Goal: Task Accomplishment & Management: Use online tool/utility

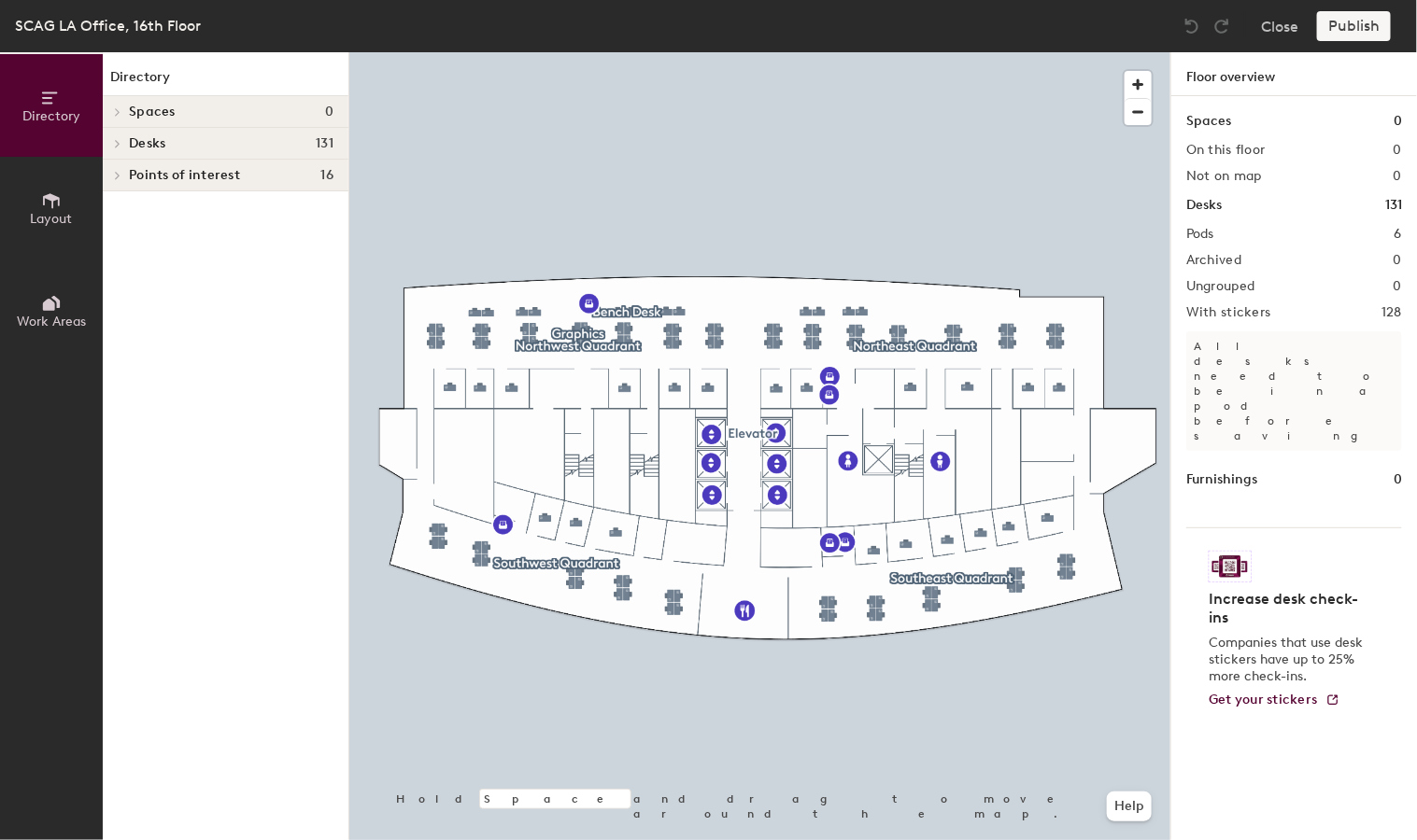
click at [243, 120] on div "Spaces 0" at bounding box center [225, 112] width 245 height 32
click at [214, 136] on h4 "Desks 131" at bounding box center [231, 144] width 204 height 15
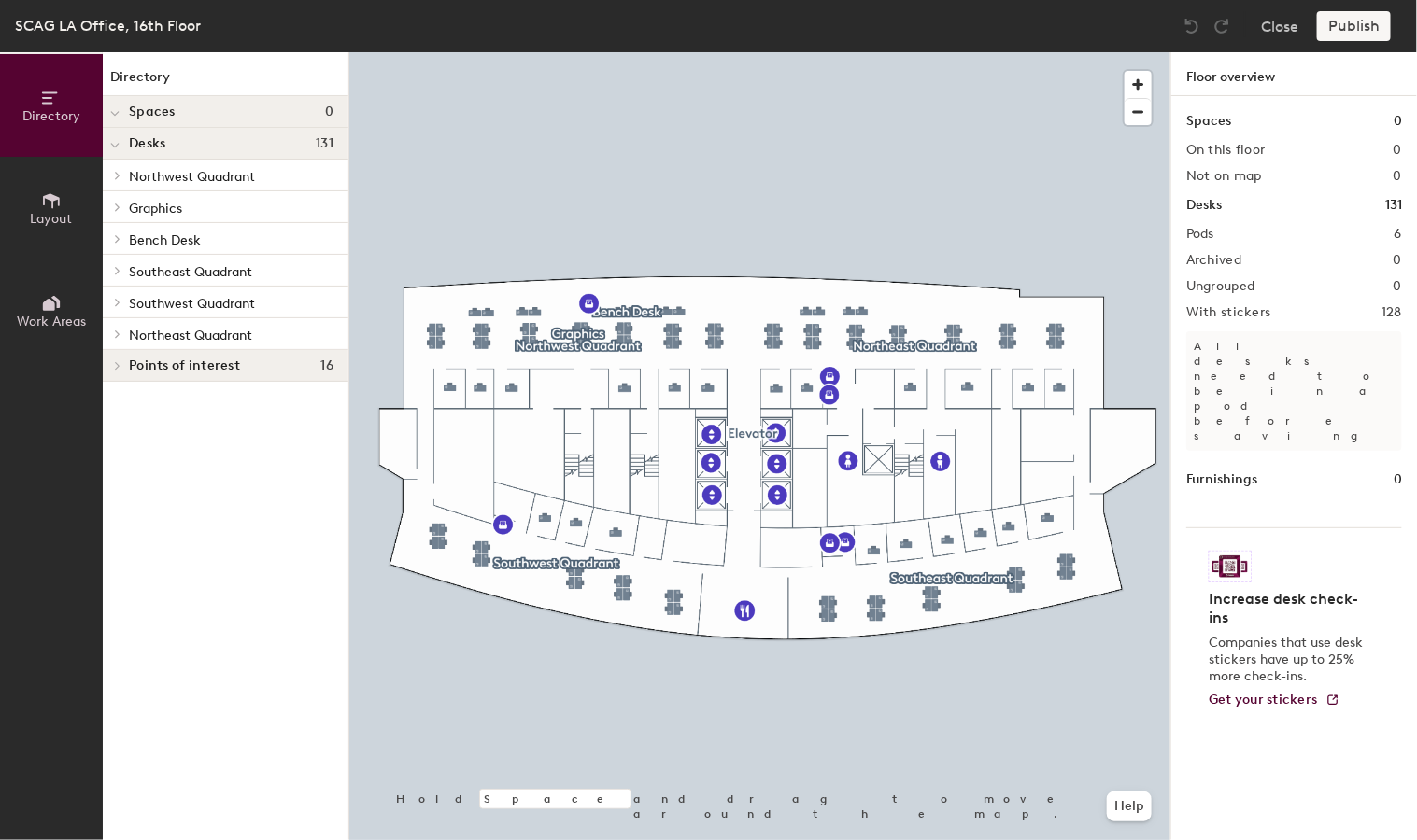
click at [225, 236] on p "Bench Desk" at bounding box center [231, 239] width 204 height 24
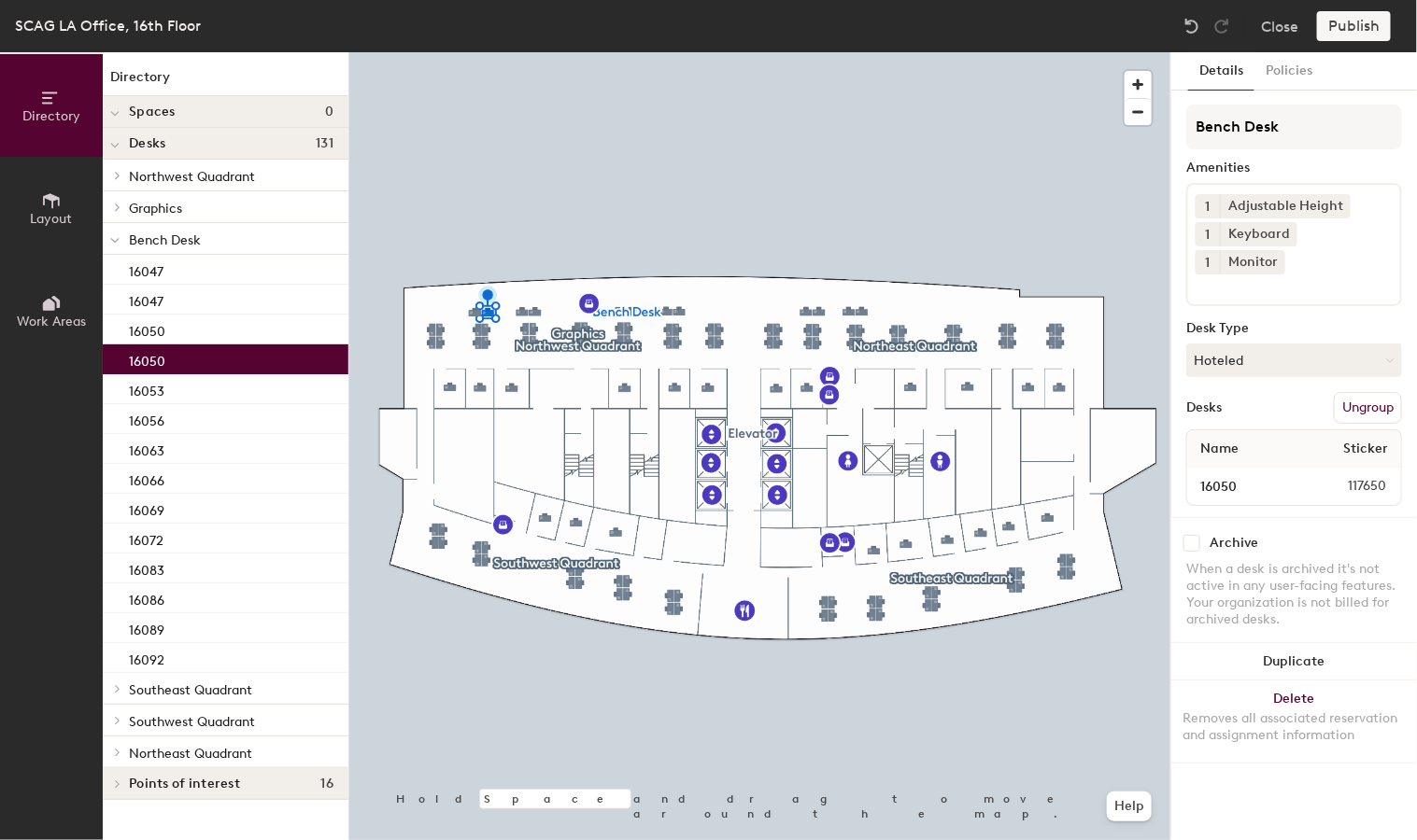
click at [219, 350] on div "16050" at bounding box center [225, 359] width 245 height 30
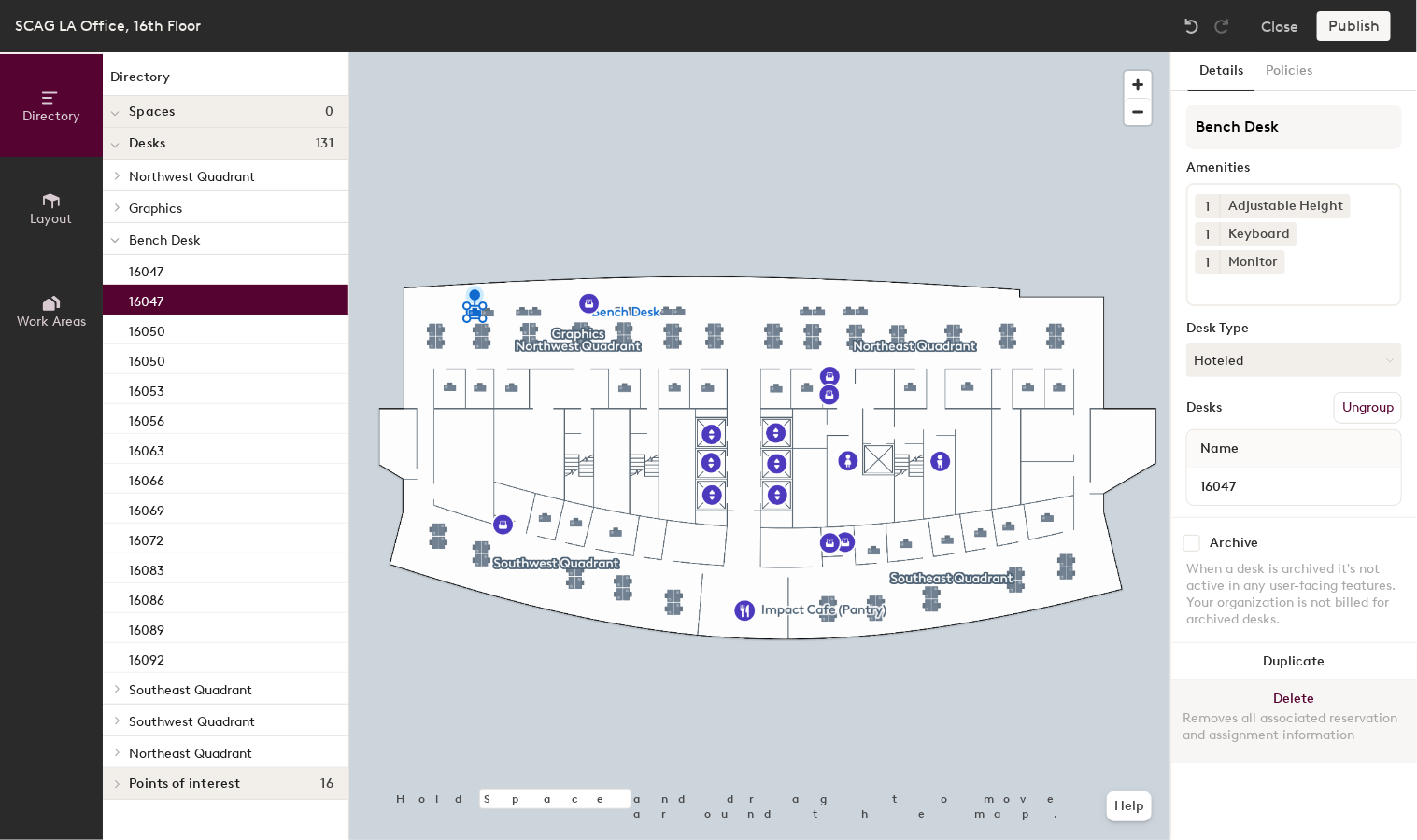
click at [1365, 717] on button "Delete Removes all associated reservation and assignment information" at bounding box center [1294, 722] width 245 height 82
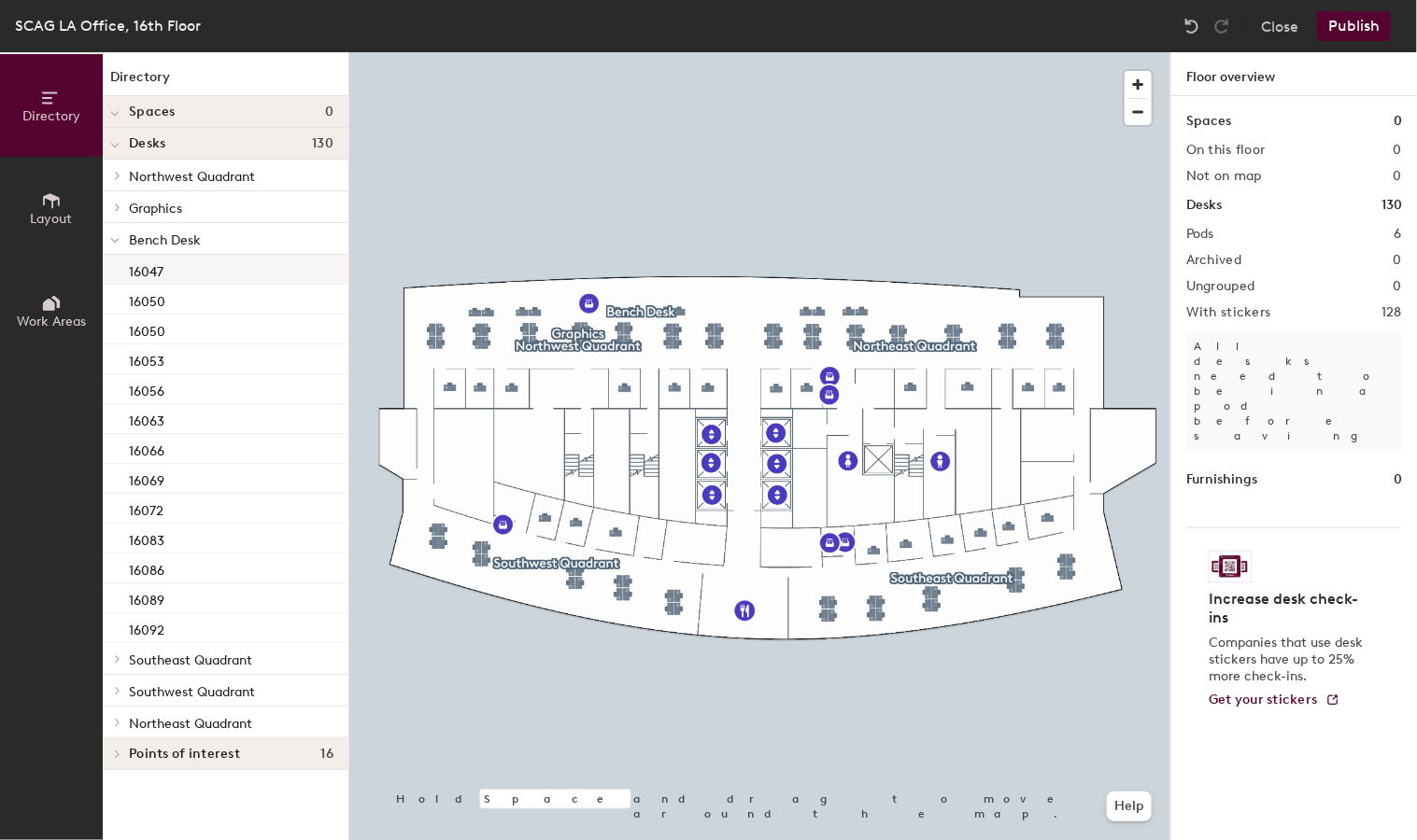
click at [201, 259] on div "16047" at bounding box center [225, 269] width 245 height 30
